Goal: Task Accomplishment & Management: Use online tool/utility

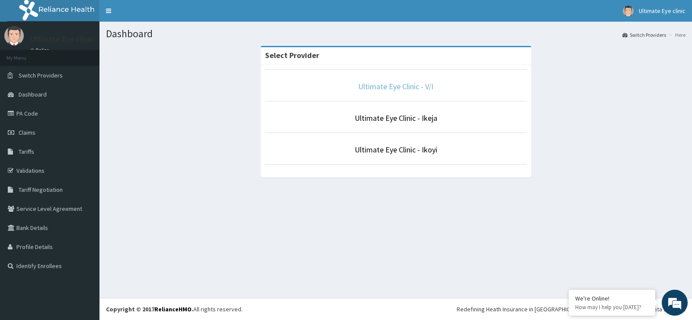
click at [423, 85] on link "Ultimate Eye Clinic - V/I" at bounding box center [395, 86] width 75 height 10
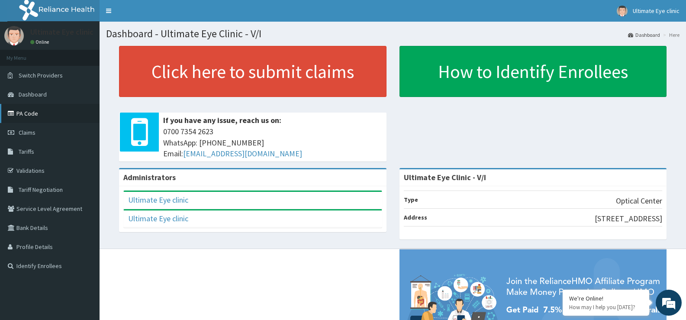
click at [25, 113] on link "PA Code" at bounding box center [50, 113] width 100 height 19
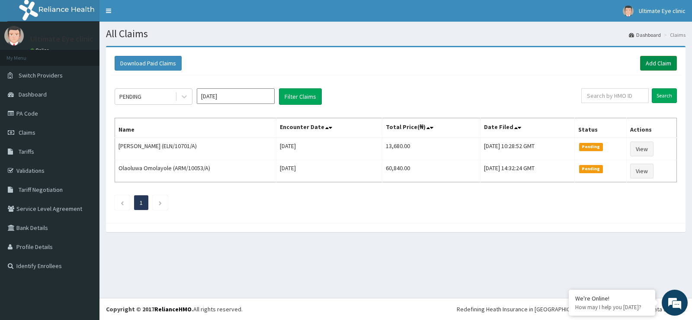
click at [655, 65] on link "Add Claim" at bounding box center [659, 63] width 37 height 15
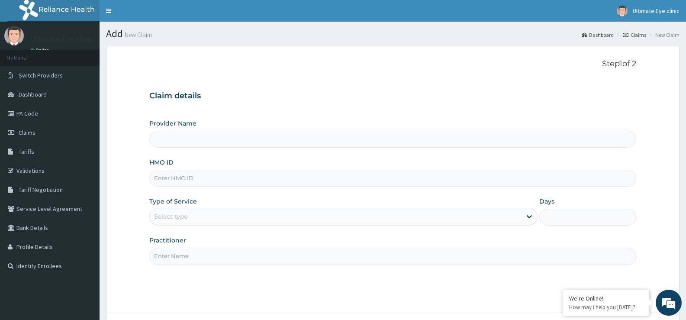
type input "Ultimate Eye Clinic - V/I"
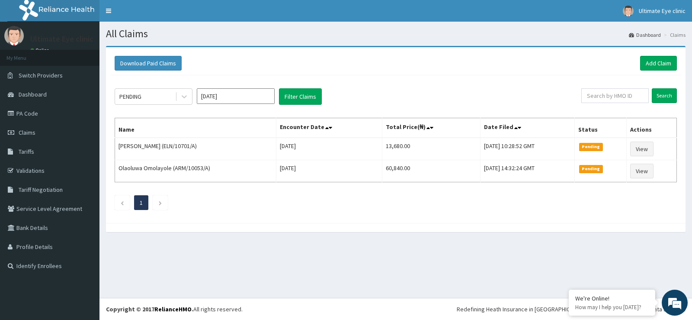
click at [658, 84] on div "PENDING [DATE] Filter Claims Search Name Encounter Date Total Price(₦) Date Fil…" at bounding box center [395, 146] width 571 height 143
